Goal: Contribute content: Add original content to the website for others to see

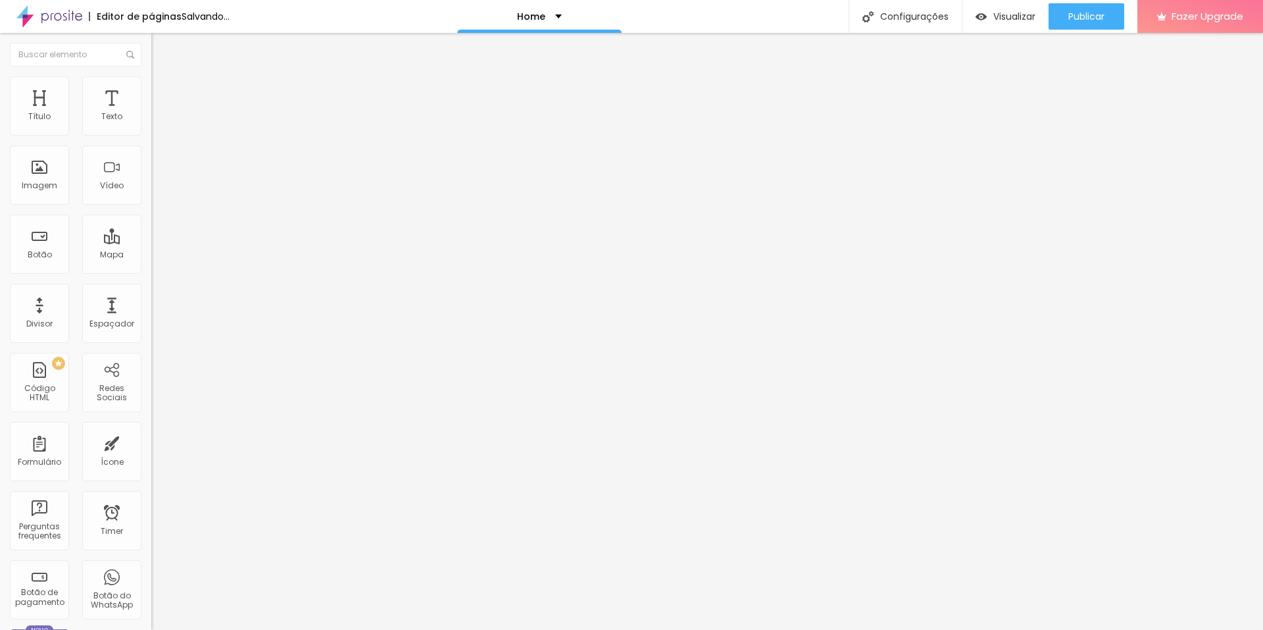
click at [151, 113] on span "Trocar imagem" at bounding box center [187, 107] width 72 height 11
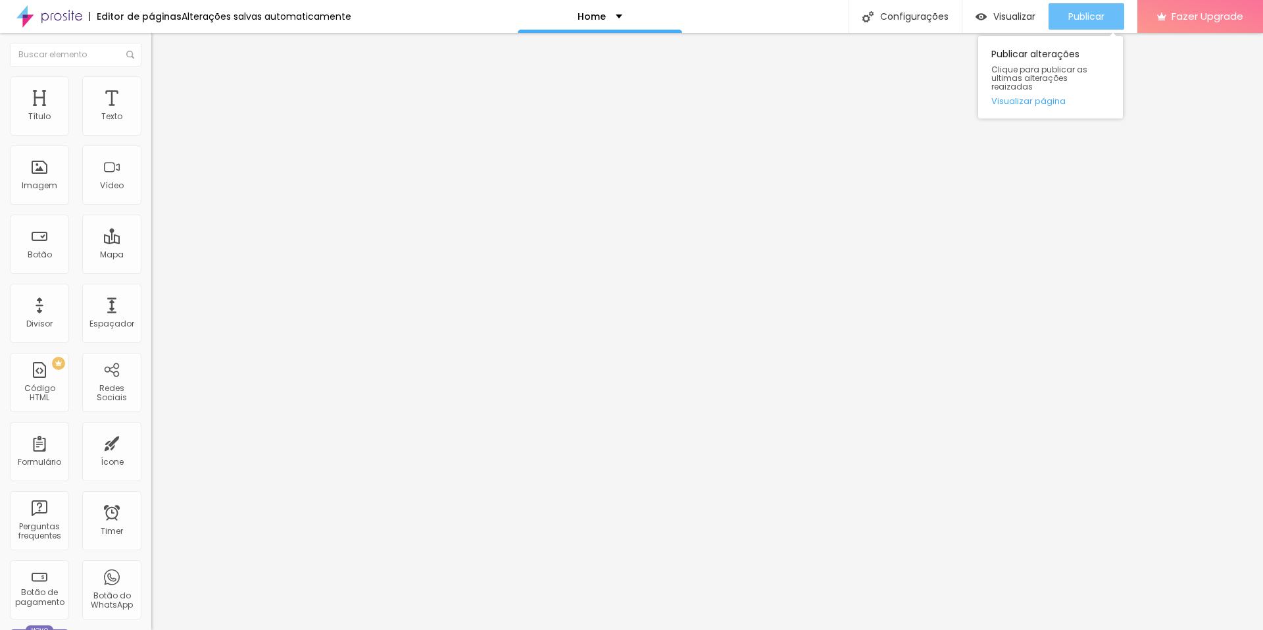
click at [1076, 18] on span "Publicar" at bounding box center [1087, 16] width 36 height 11
click at [151, 113] on span "Trocar imagem" at bounding box center [187, 107] width 72 height 11
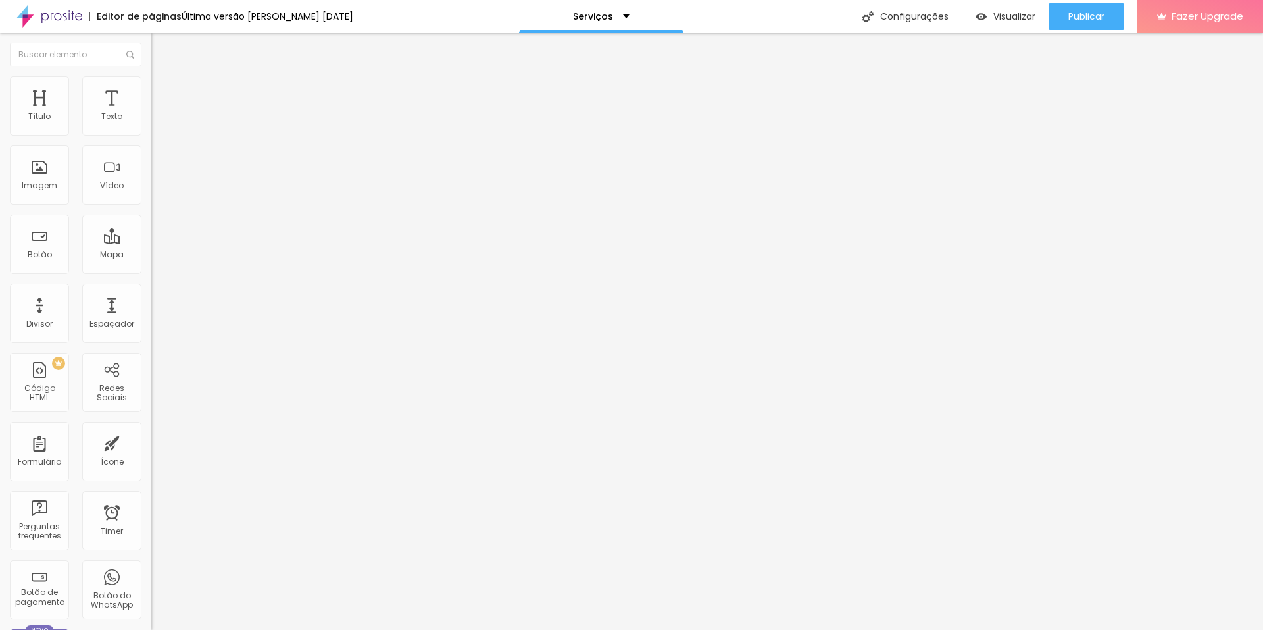
click at [151, 113] on span "Trocar imagem" at bounding box center [187, 107] width 72 height 11
click at [1071, 23] on div "Publicar" at bounding box center [1087, 16] width 36 height 26
